Goal: Navigation & Orientation: Find specific page/section

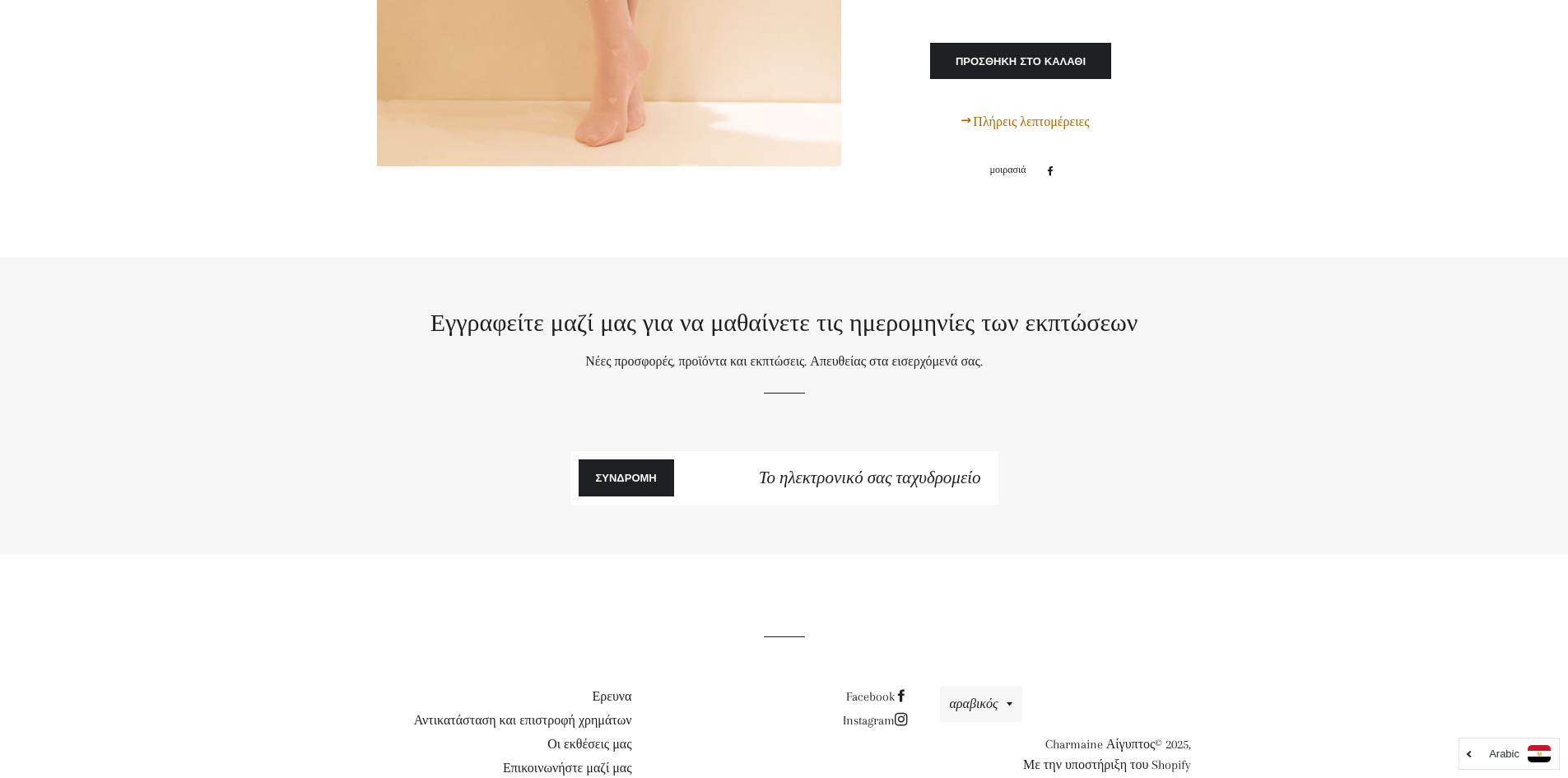
scroll to position [9479, 0]
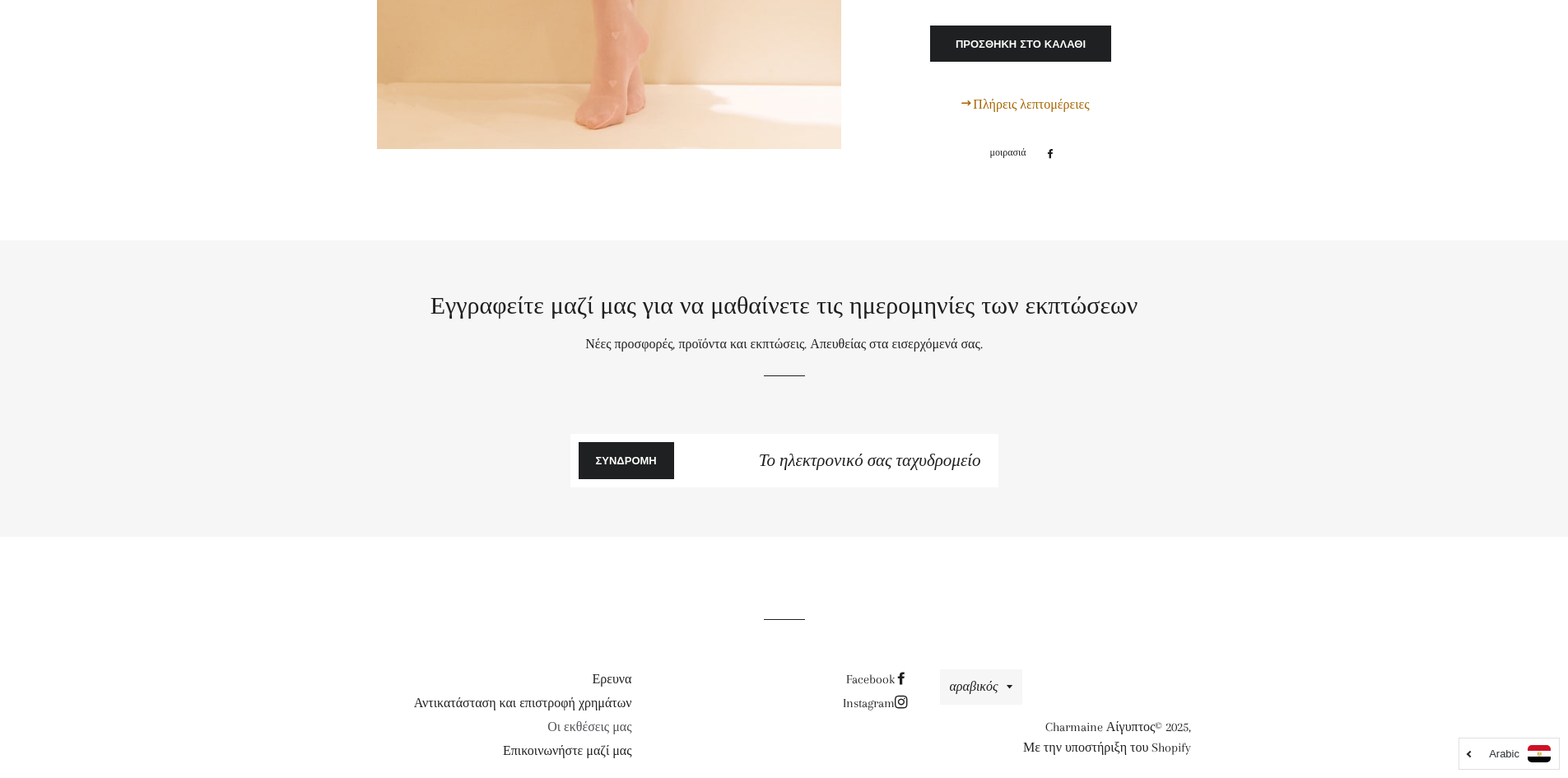
click at [581, 720] on font "Οι εκθέσεις μας" at bounding box center [589, 727] width 84 height 15
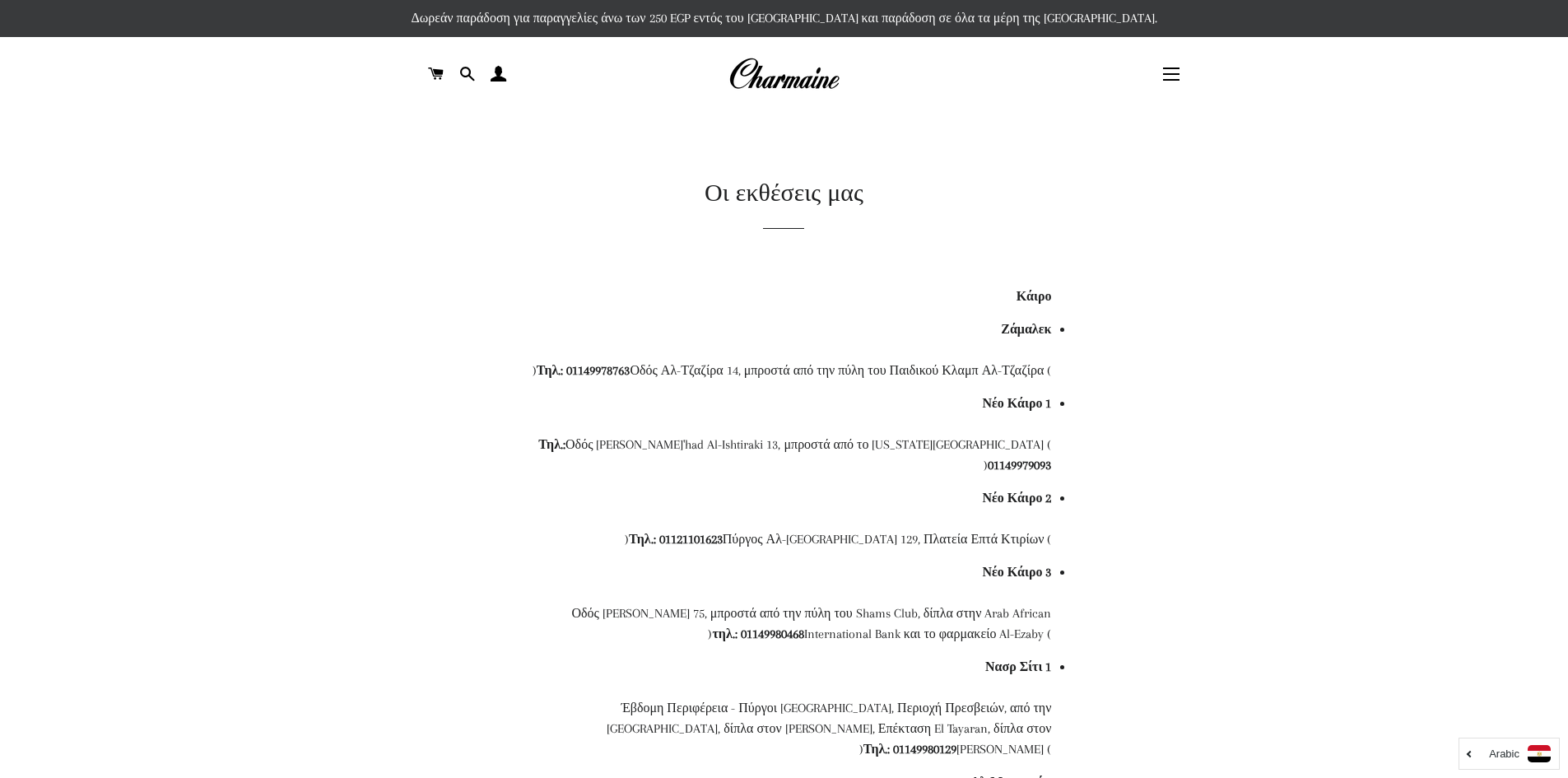
click at [780, 74] on img at bounding box center [784, 74] width 111 height 36
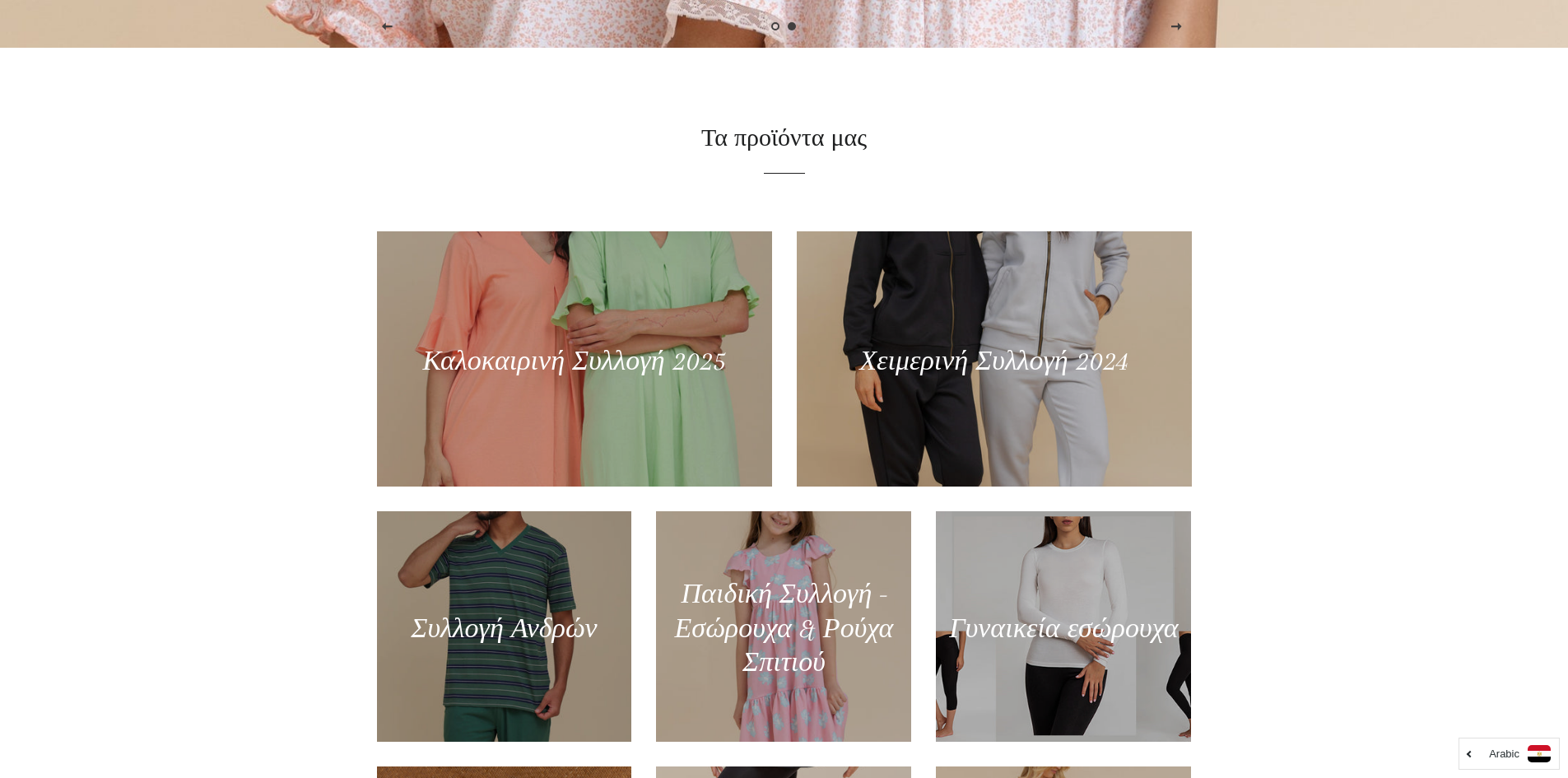
scroll to position [741, 0]
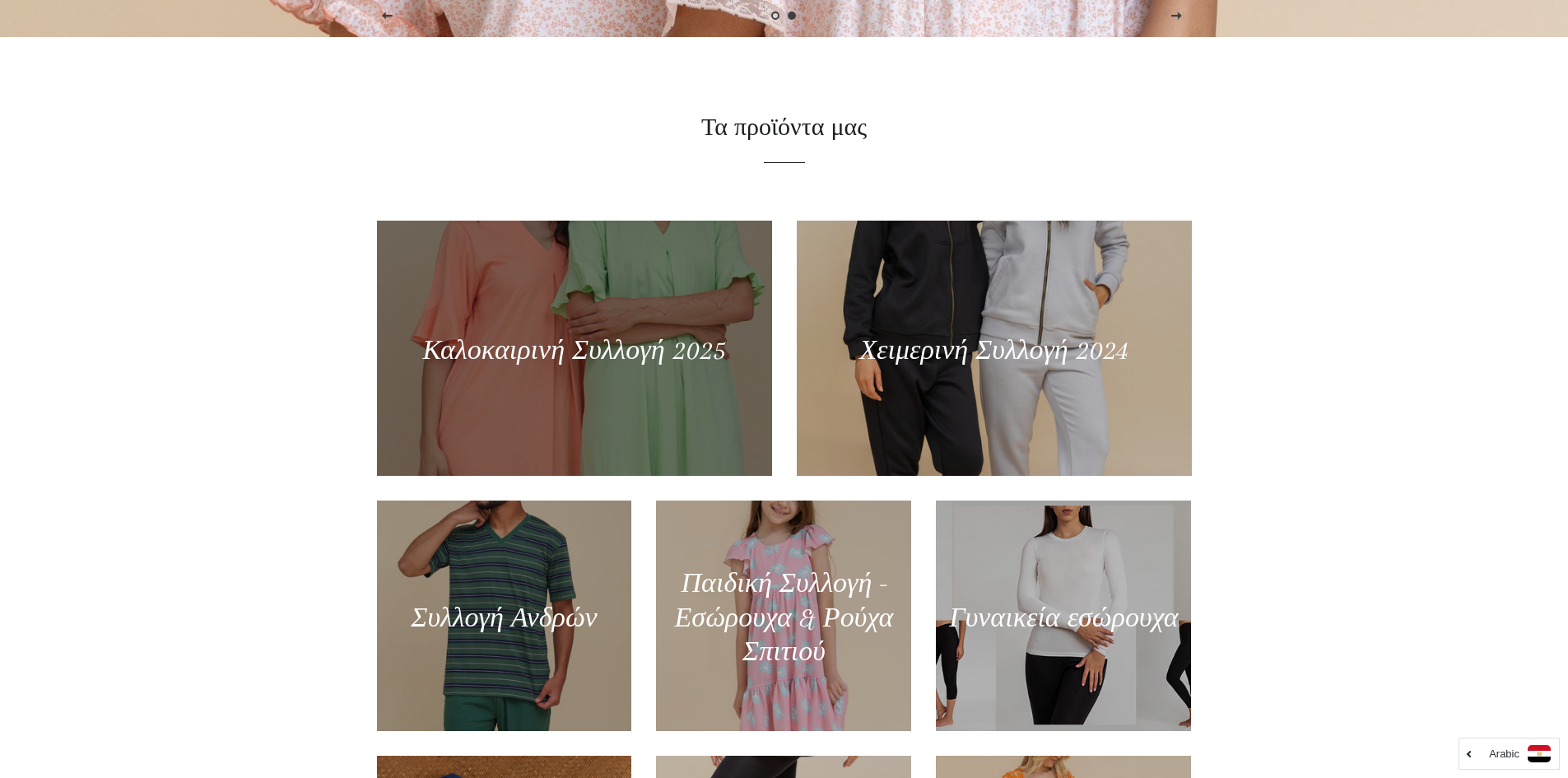
click at [593, 340] on div at bounding box center [574, 347] width 407 height 262
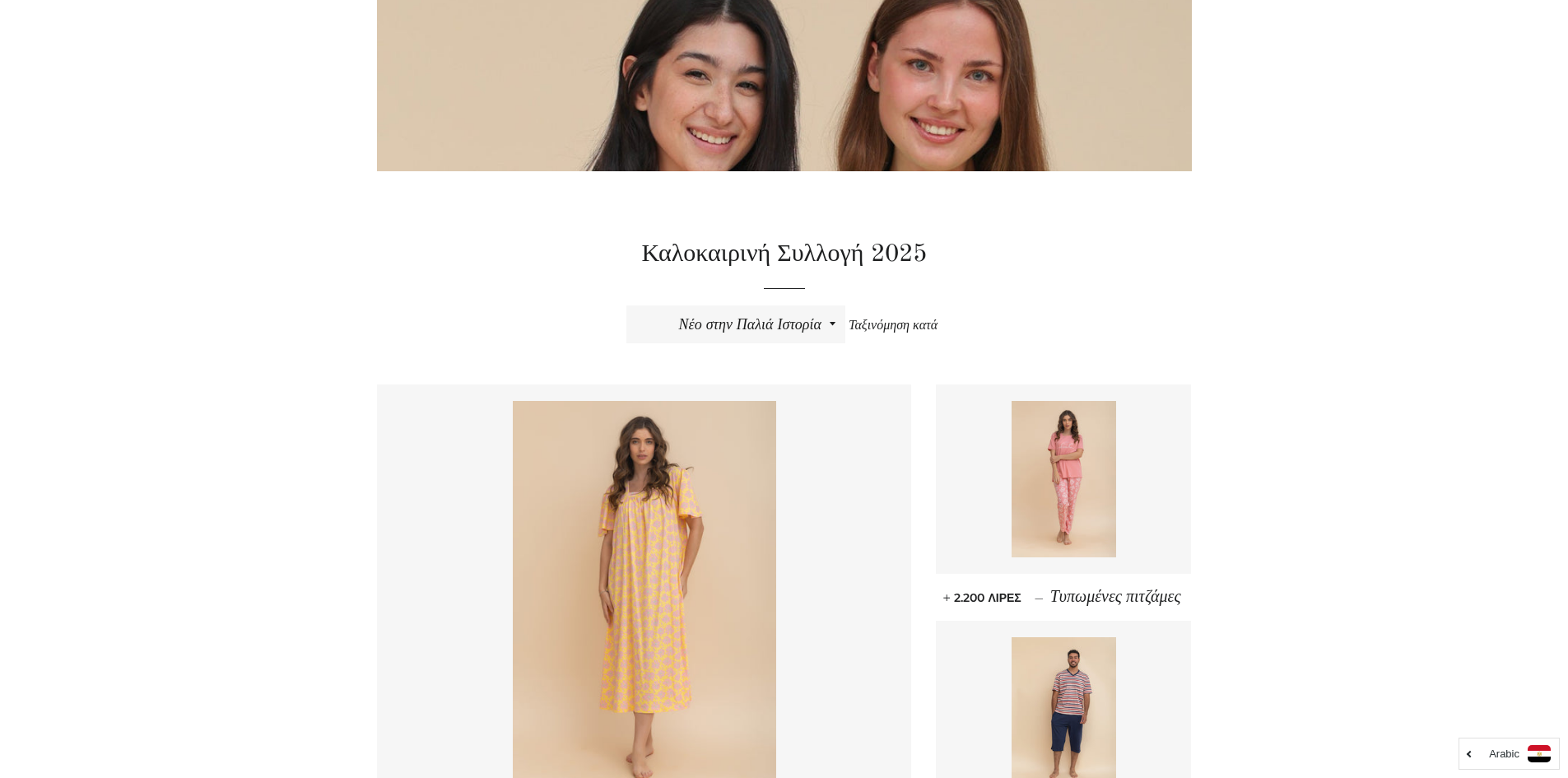
scroll to position [494, 0]
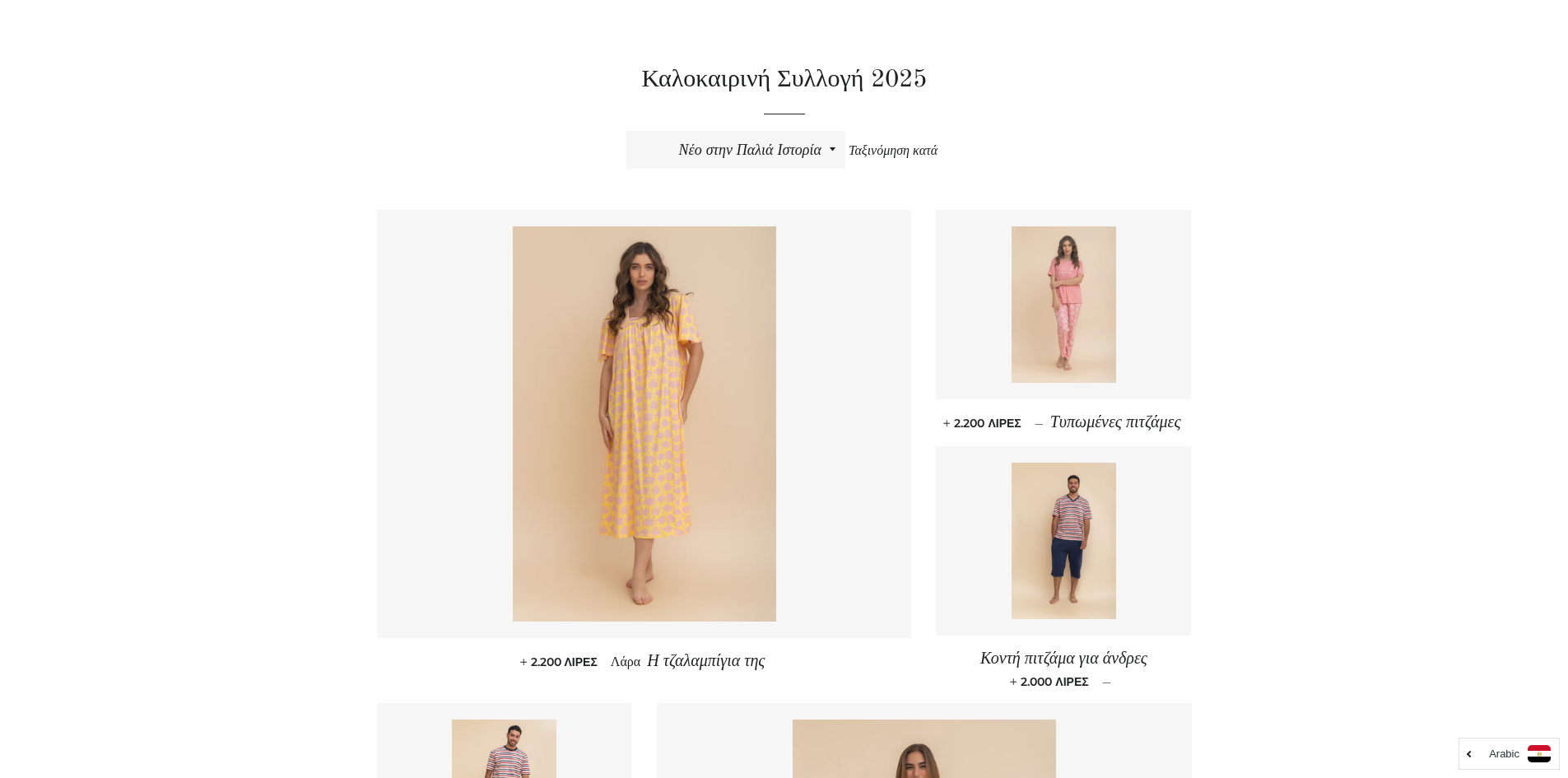
click at [1062, 317] on img at bounding box center [1064, 304] width 104 height 156
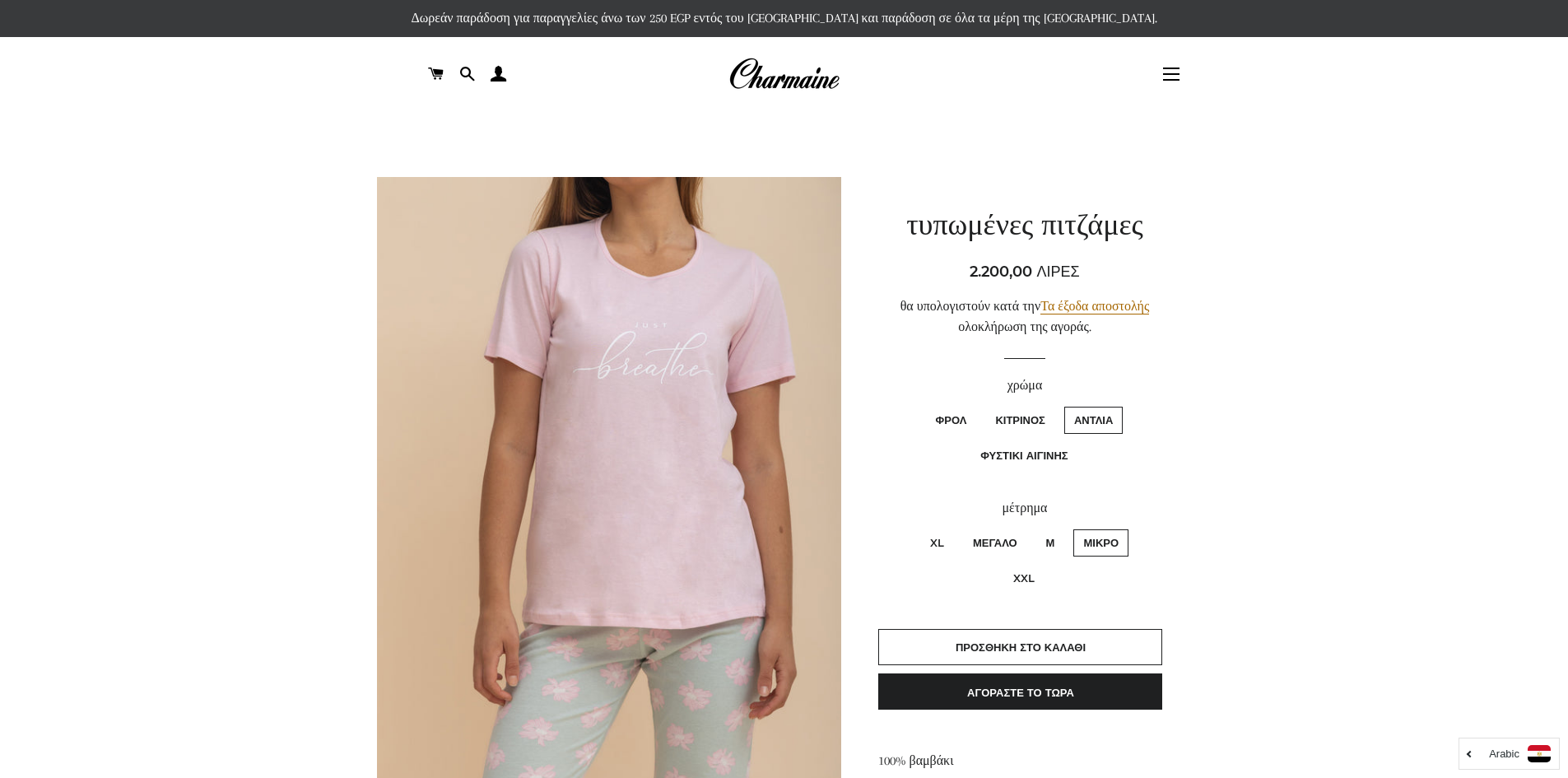
click at [778, 77] on img at bounding box center [784, 74] width 111 height 36
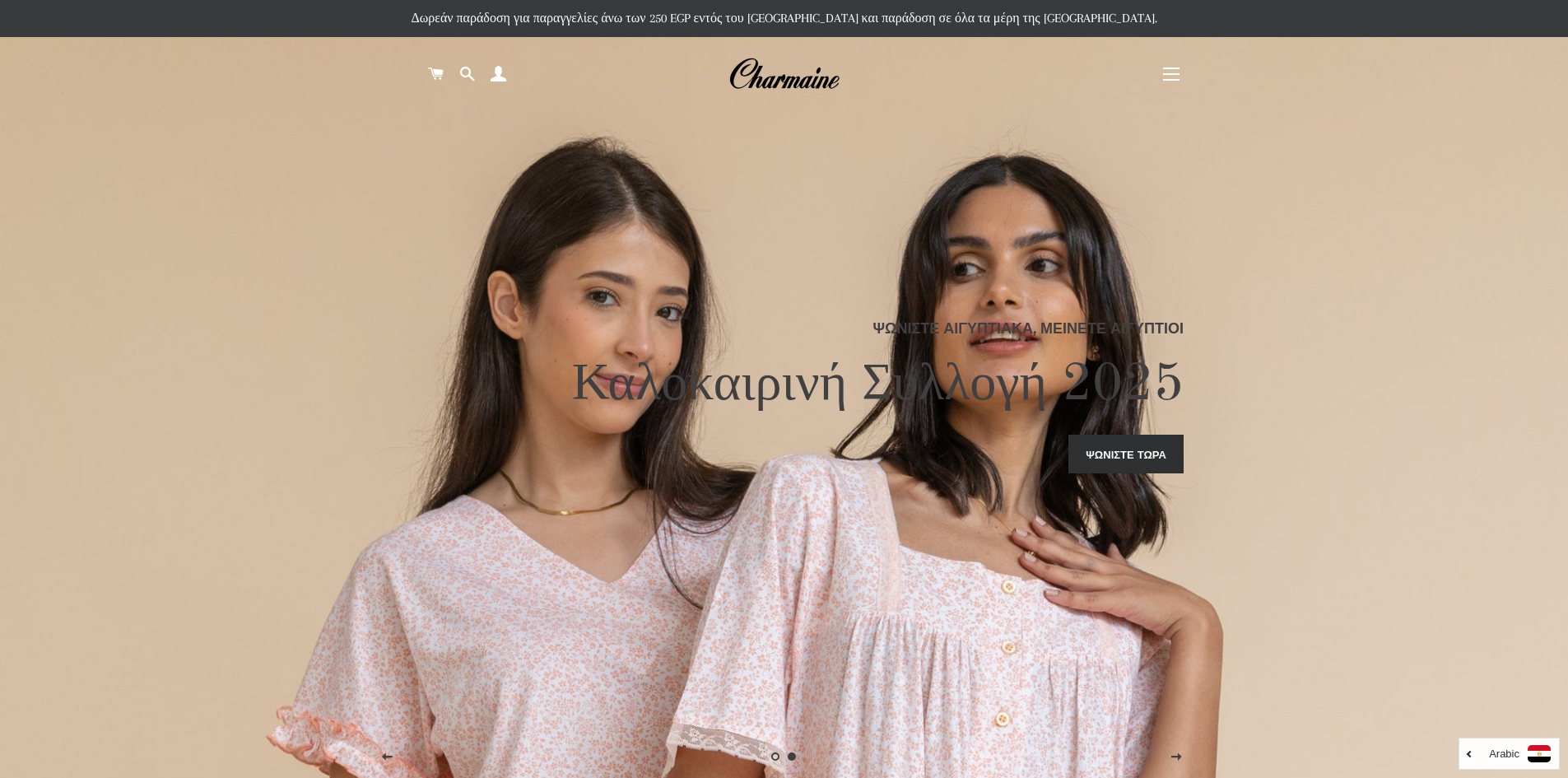
click at [799, 82] on img at bounding box center [784, 74] width 111 height 36
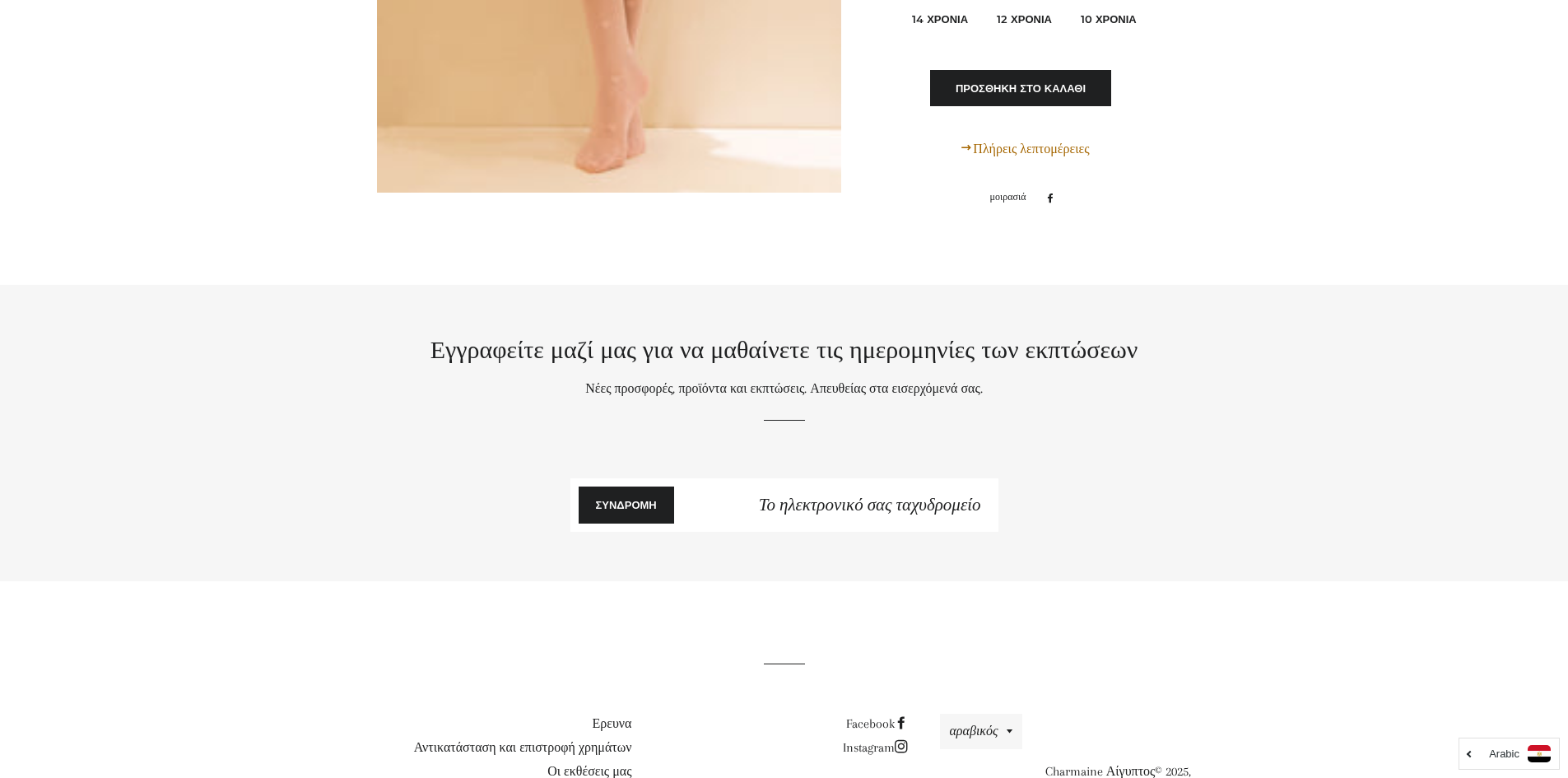
scroll to position [9648, 0]
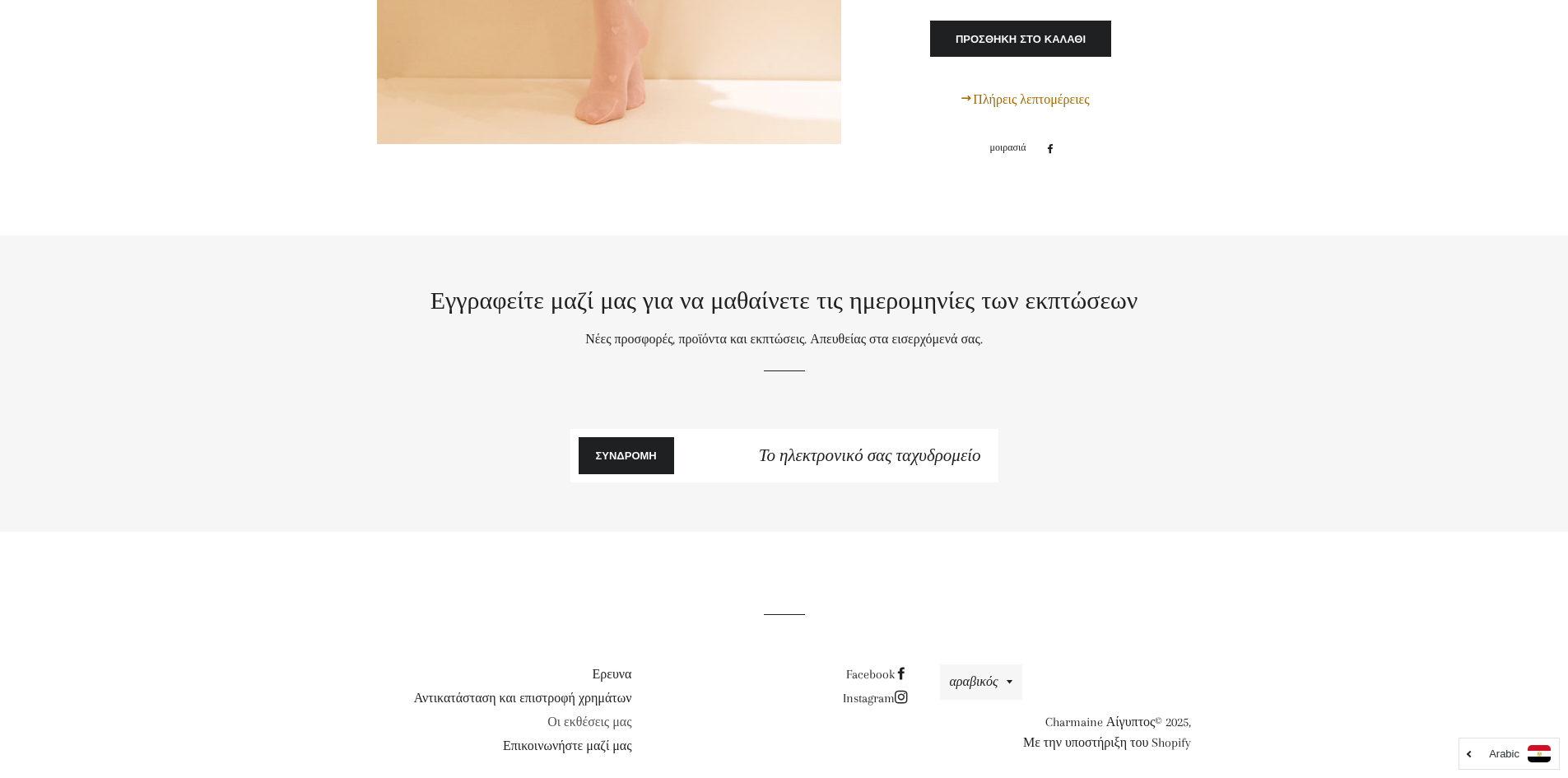
click at [599, 715] on font "Οι εκθέσεις μας" at bounding box center [589, 722] width 84 height 15
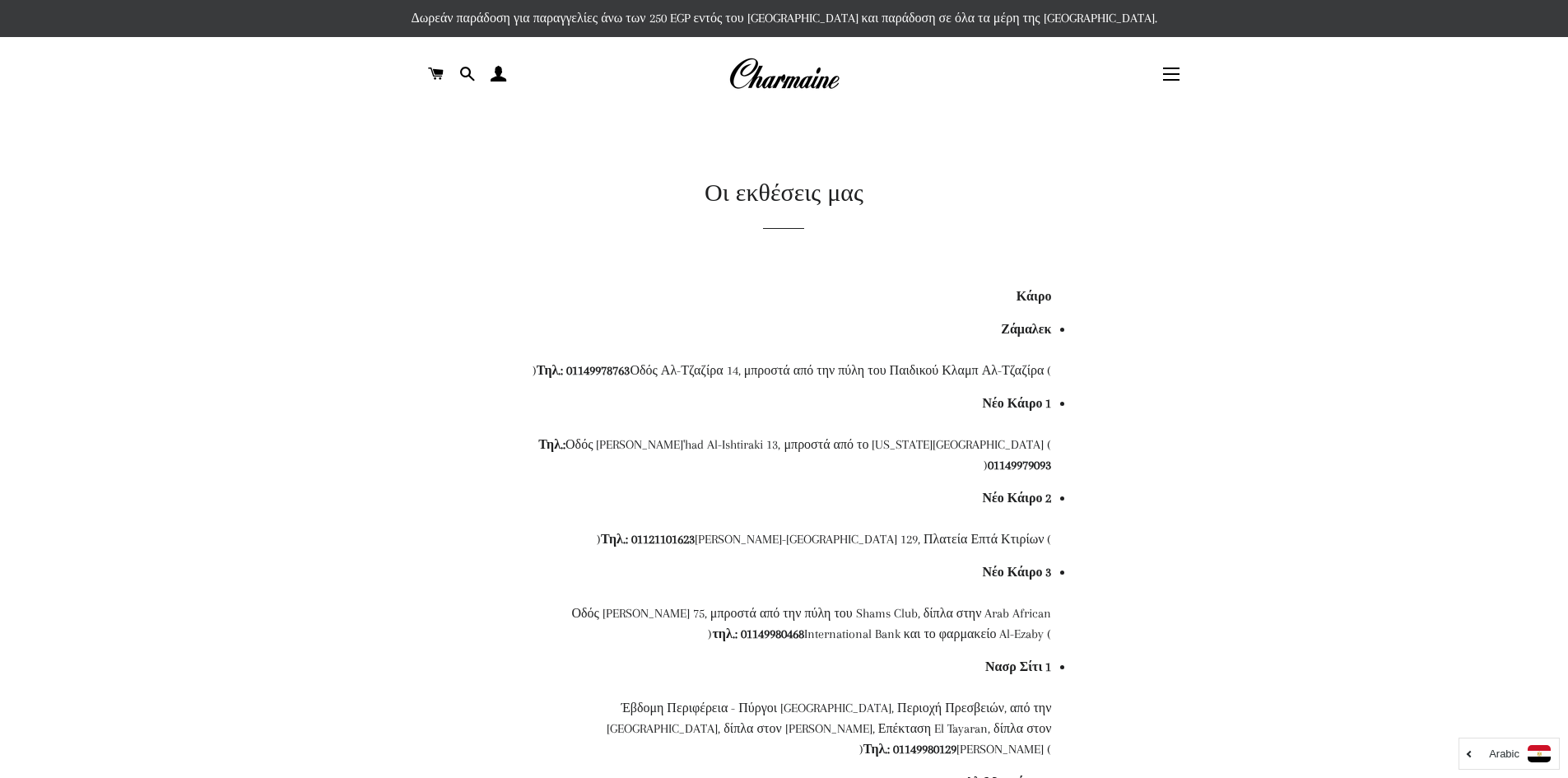
click at [796, 83] on img at bounding box center [784, 74] width 111 height 36
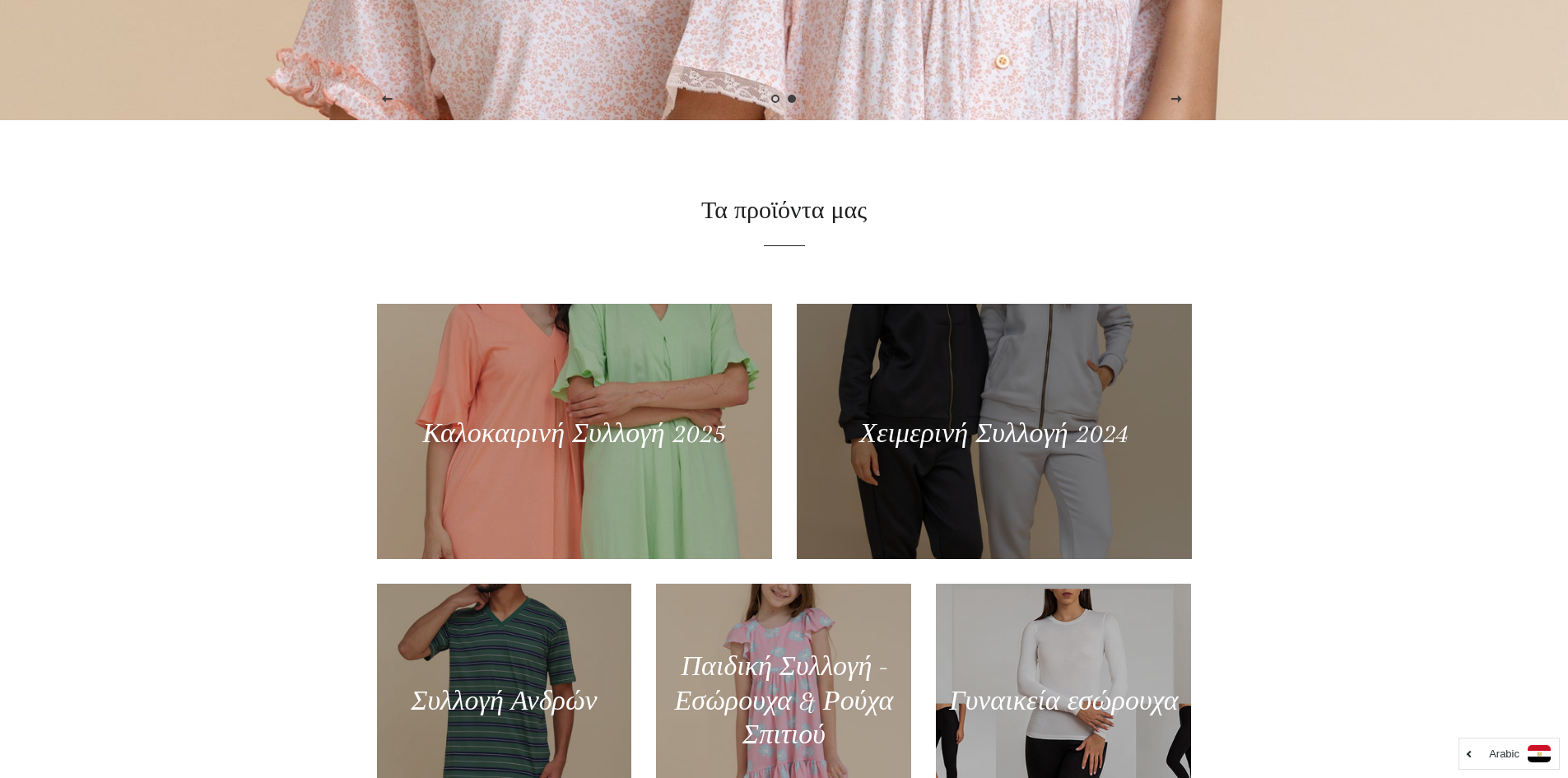
scroll to position [659, 0]
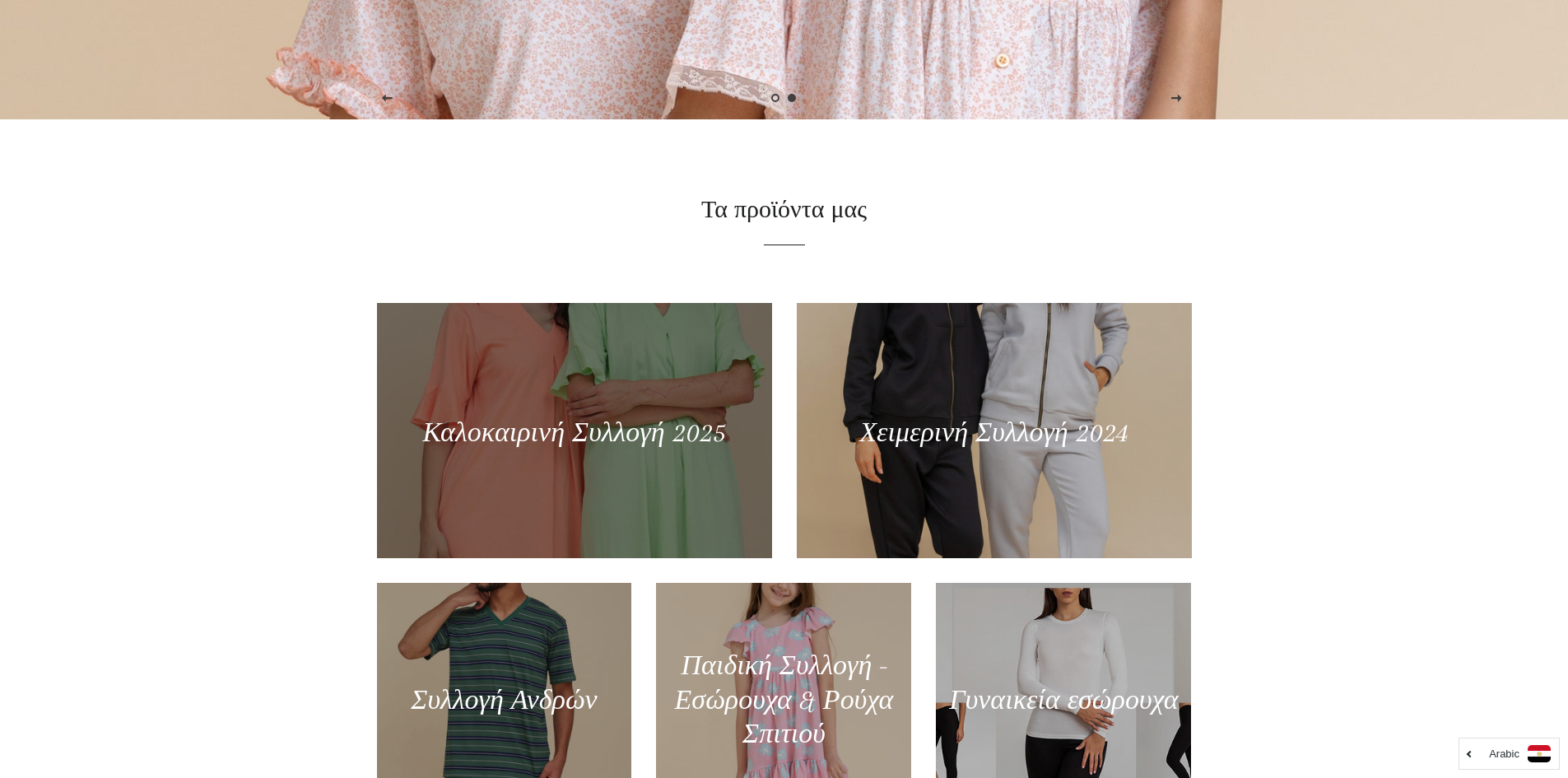
click at [553, 425] on div at bounding box center [574, 430] width 407 height 262
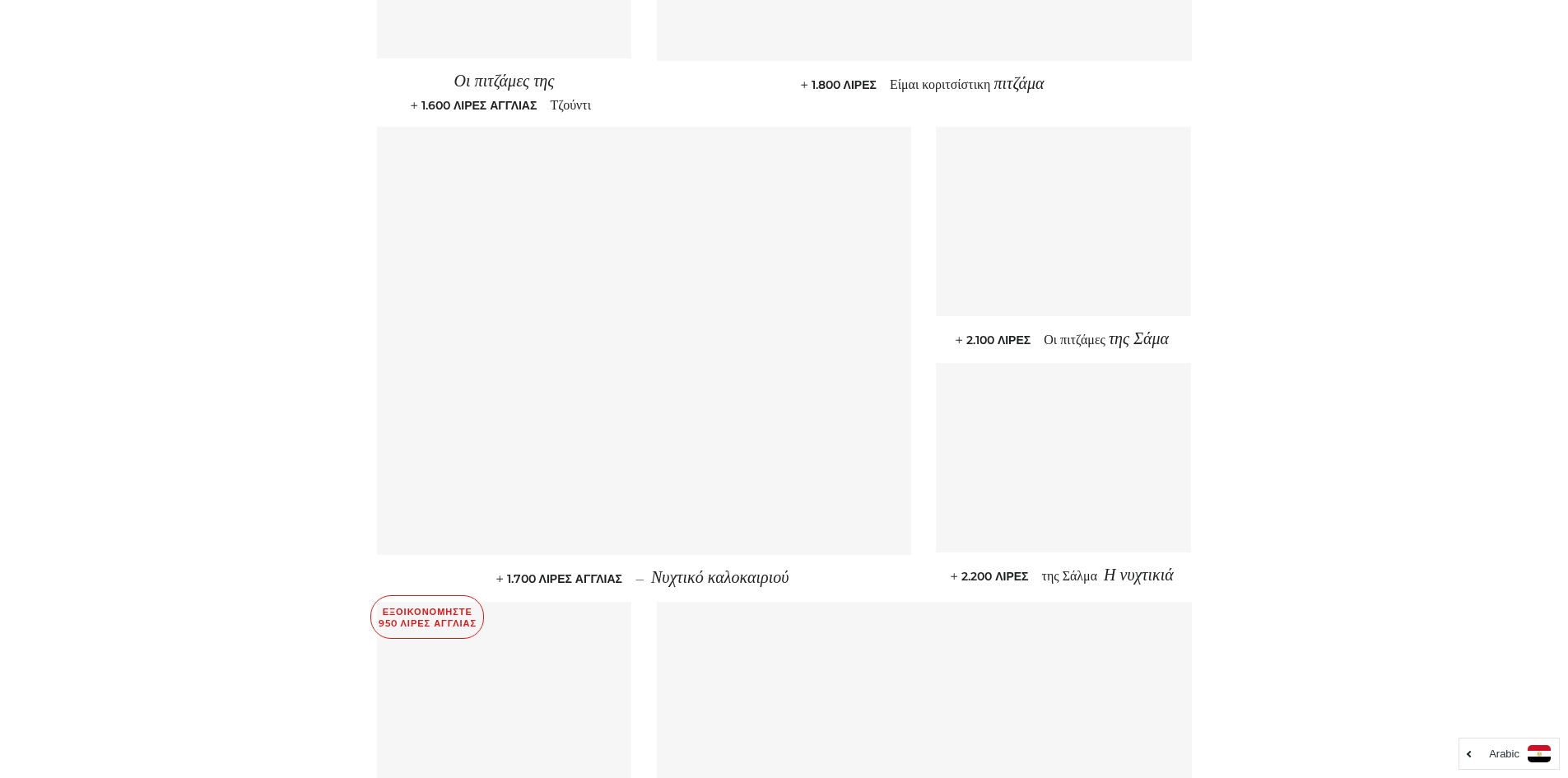
scroll to position [2189, 0]
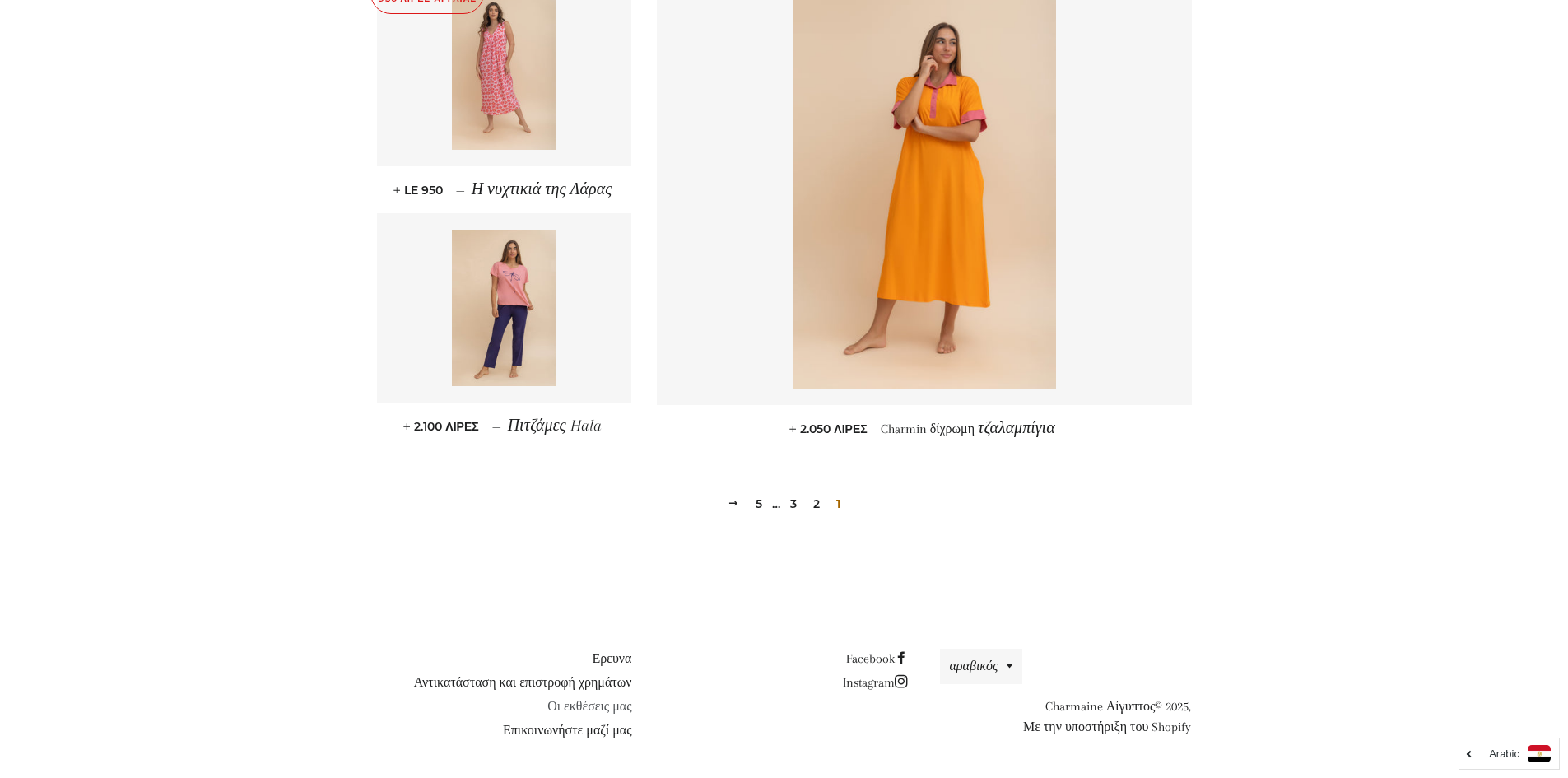
click at [606, 703] on font "Οι εκθέσεις μας" at bounding box center [589, 706] width 84 height 15
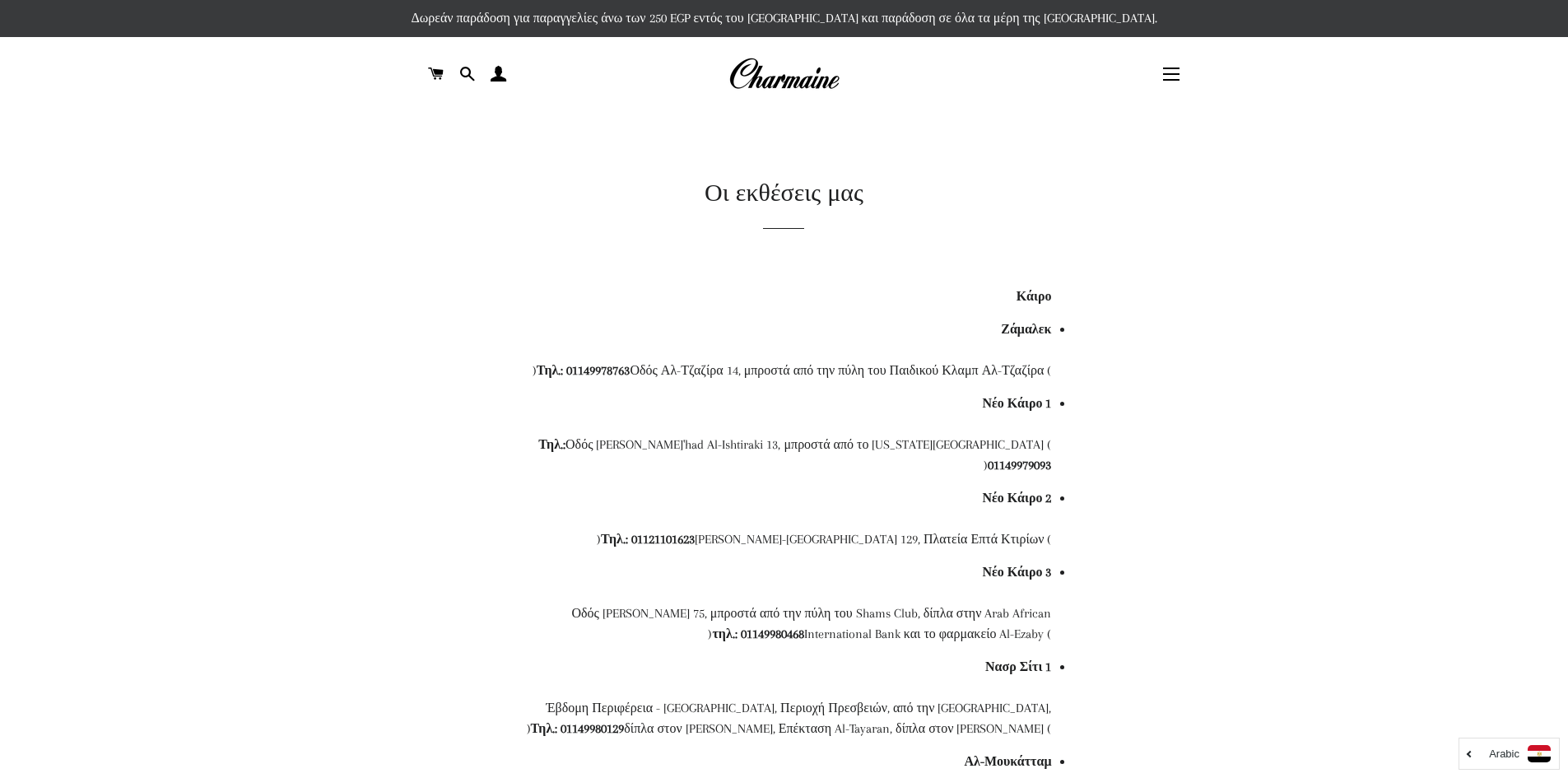
click at [795, 77] on img at bounding box center [784, 74] width 111 height 36
